Goal: Task Accomplishment & Management: Manage account settings

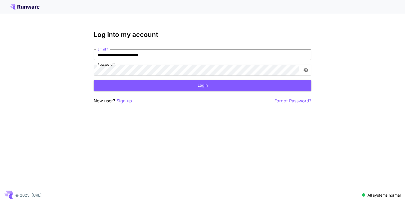
click at [189, 57] on input "**********" at bounding box center [203, 55] width 218 height 11
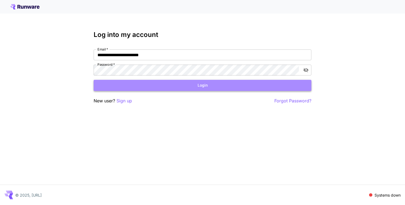
click at [208, 83] on button "Login" at bounding box center [203, 85] width 218 height 11
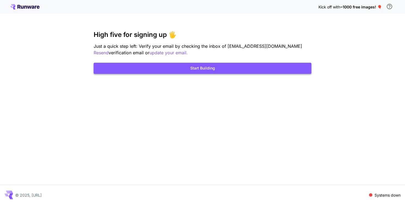
click at [206, 63] on button "Start Building" at bounding box center [203, 68] width 218 height 11
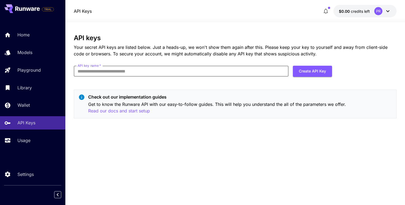
click at [264, 68] on input "API key name   *" at bounding box center [181, 71] width 214 height 11
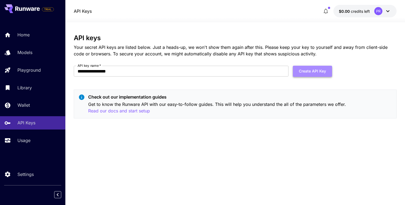
click at [310, 70] on button "Create API Key" at bounding box center [312, 71] width 39 height 11
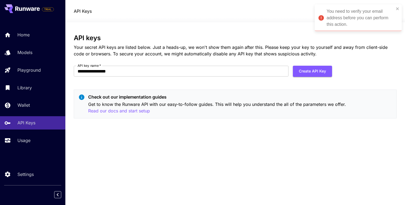
click at [338, 18] on div "You need to verify your email address before you can perform this action." at bounding box center [359, 18] width 67 height 20
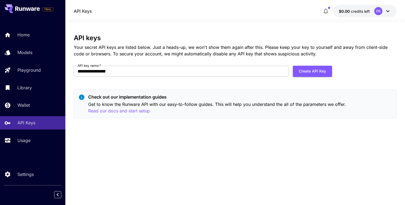
click at [136, 77] on form "**********" at bounding box center [203, 73] width 258 height 15
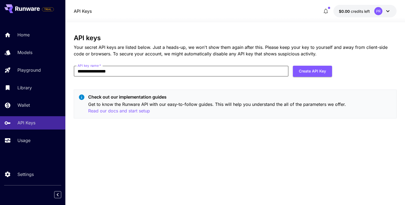
click at [132, 70] on input "**********" at bounding box center [181, 71] width 214 height 11
type input "*"
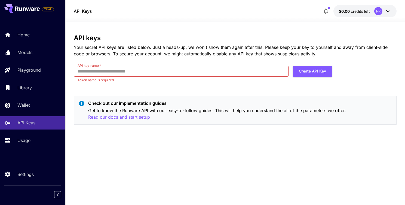
click at [377, 11] on div "PR" at bounding box center [378, 11] width 8 height 8
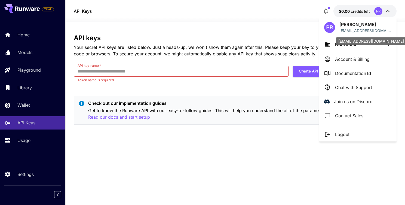
click at [353, 28] on p "[EMAIL_ADDRESS][DOMAIN_NAME]" at bounding box center [365, 31] width 52 height 6
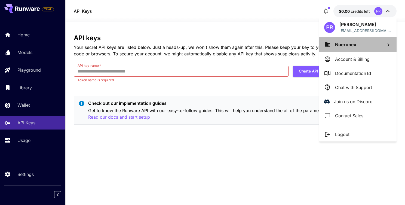
click at [382, 47] on li "Nueronex" at bounding box center [357, 44] width 77 height 15
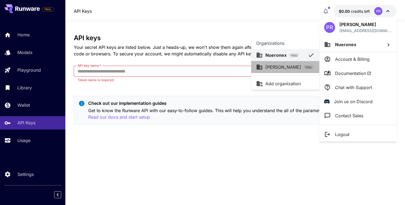
click at [283, 67] on p "[PERSON_NAME]" at bounding box center [283, 67] width 36 height 7
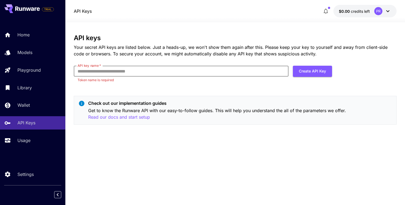
click at [203, 72] on input "API key name   *" at bounding box center [181, 71] width 214 height 11
type input "**********"
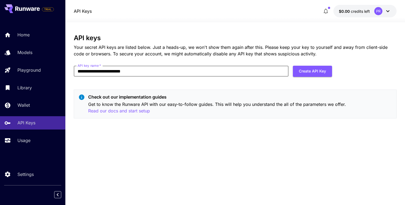
drag, startPoint x: 149, startPoint y: 73, endPoint x: 77, endPoint y: 74, distance: 71.8
click at [77, 74] on input "**********" at bounding box center [181, 71] width 214 height 11
click at [311, 77] on form "**********" at bounding box center [203, 73] width 258 height 15
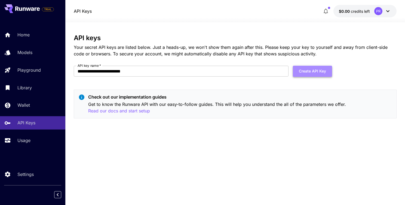
click at [313, 69] on button "Create API Key" at bounding box center [312, 71] width 39 height 11
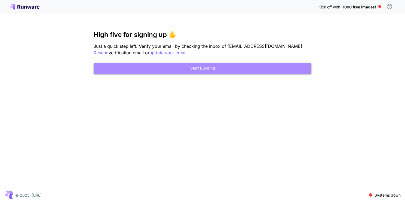
click at [217, 67] on button "Start Building" at bounding box center [203, 68] width 218 height 11
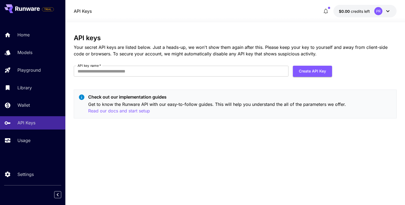
click at [378, 10] on div "PR" at bounding box center [378, 11] width 8 height 8
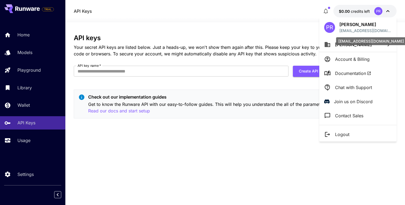
click at [361, 28] on p "[EMAIL_ADDRESS][DOMAIN_NAME]" at bounding box center [365, 31] width 52 height 6
drag, startPoint x: 372, startPoint y: 40, endPoint x: 371, endPoint y: 45, distance: 4.9
click at [371, 45] on div "[EMAIL_ADDRESS][DOMAIN_NAME]" at bounding box center [371, 41] width 70 height 8
drag, startPoint x: 393, startPoint y: 42, endPoint x: 384, endPoint y: 45, distance: 8.9
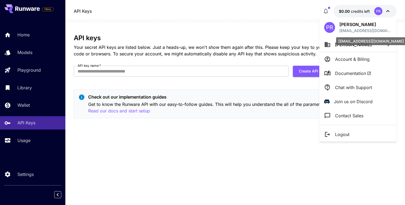
click at [384, 45] on div "[EMAIL_ADDRESS][DOMAIN_NAME]" at bounding box center [371, 41] width 70 height 8
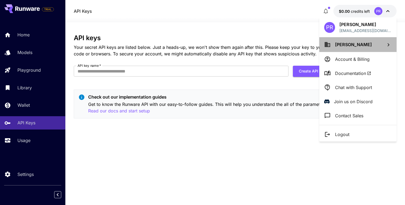
click at [346, 48] on li "[PERSON_NAME]" at bounding box center [357, 44] width 77 height 15
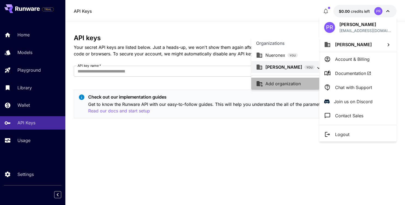
click at [286, 81] on p "Add organization" at bounding box center [282, 84] width 35 height 7
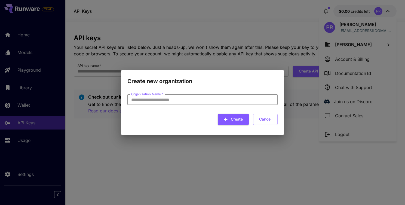
click at [211, 100] on input "Organization Name   *" at bounding box center [202, 99] width 150 height 11
click at [267, 155] on div "Create new organization Organization Name   * Organization Name   * Create Canc…" at bounding box center [202, 102] width 405 height 205
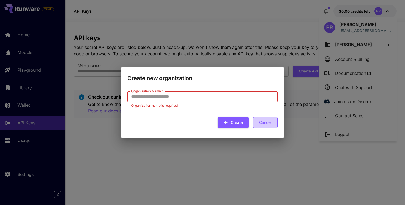
click at [266, 124] on button "Cancel" at bounding box center [265, 122] width 24 height 11
